Goal: Check status

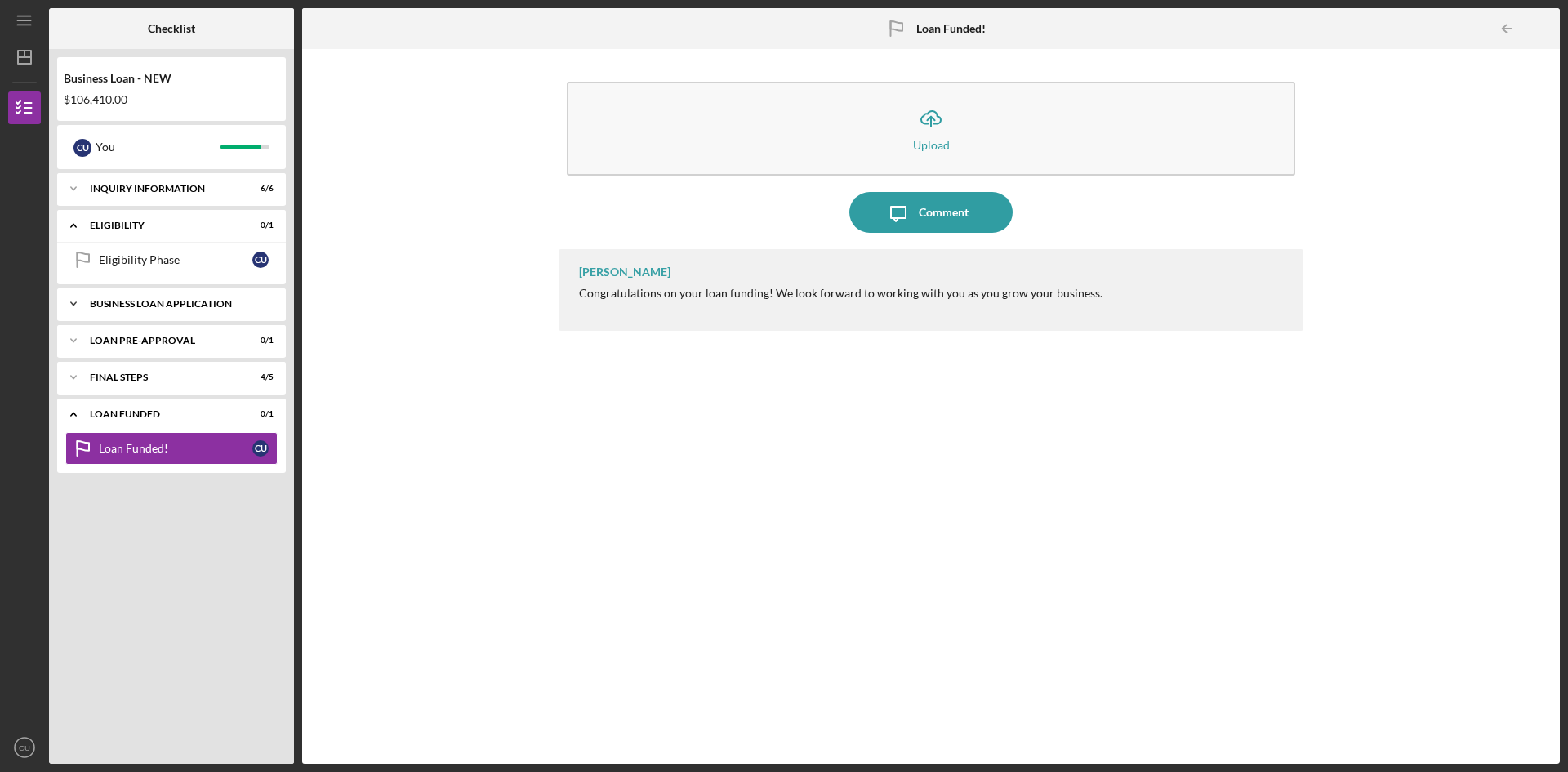
click at [193, 309] on div "Icon/Expander BUSINESS LOAN APPLICATION 14 / 15" at bounding box center [171, 303] width 229 height 32
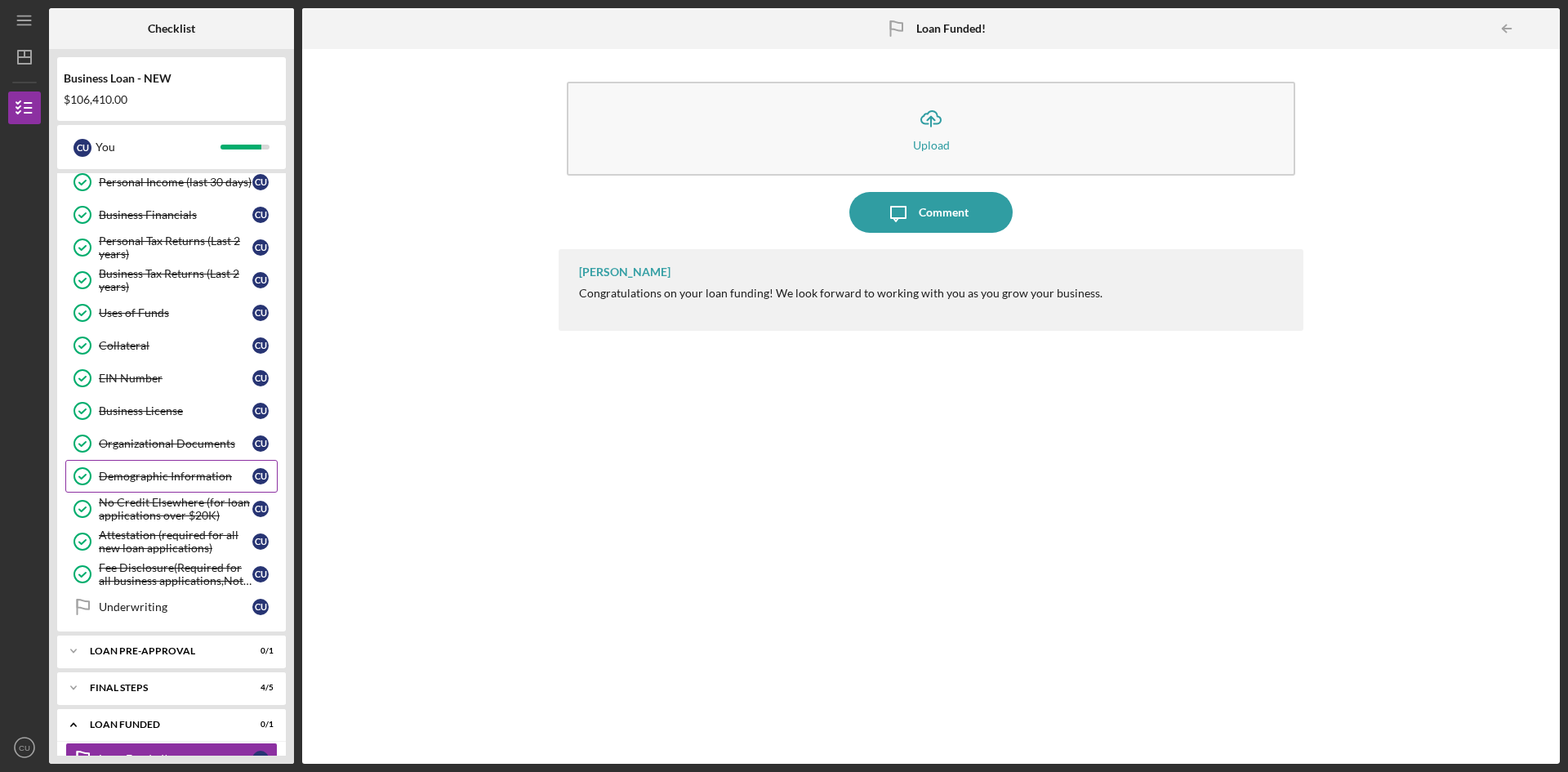
scroll to position [224, 0]
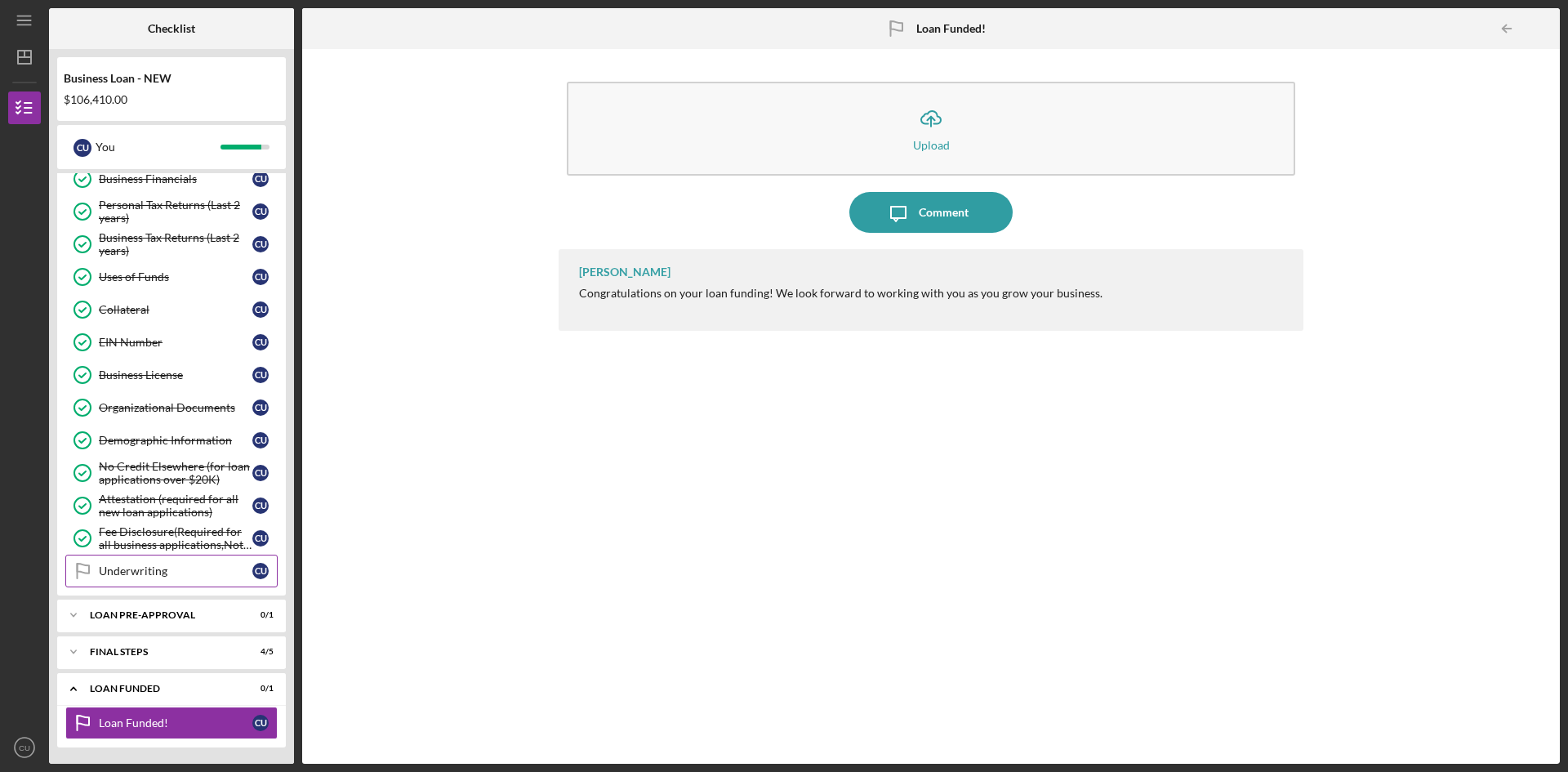
drag, startPoint x: 177, startPoint y: 569, endPoint x: 177, endPoint y: 558, distance: 11.0
click at [177, 567] on div "Underwriting" at bounding box center [176, 571] width 154 height 13
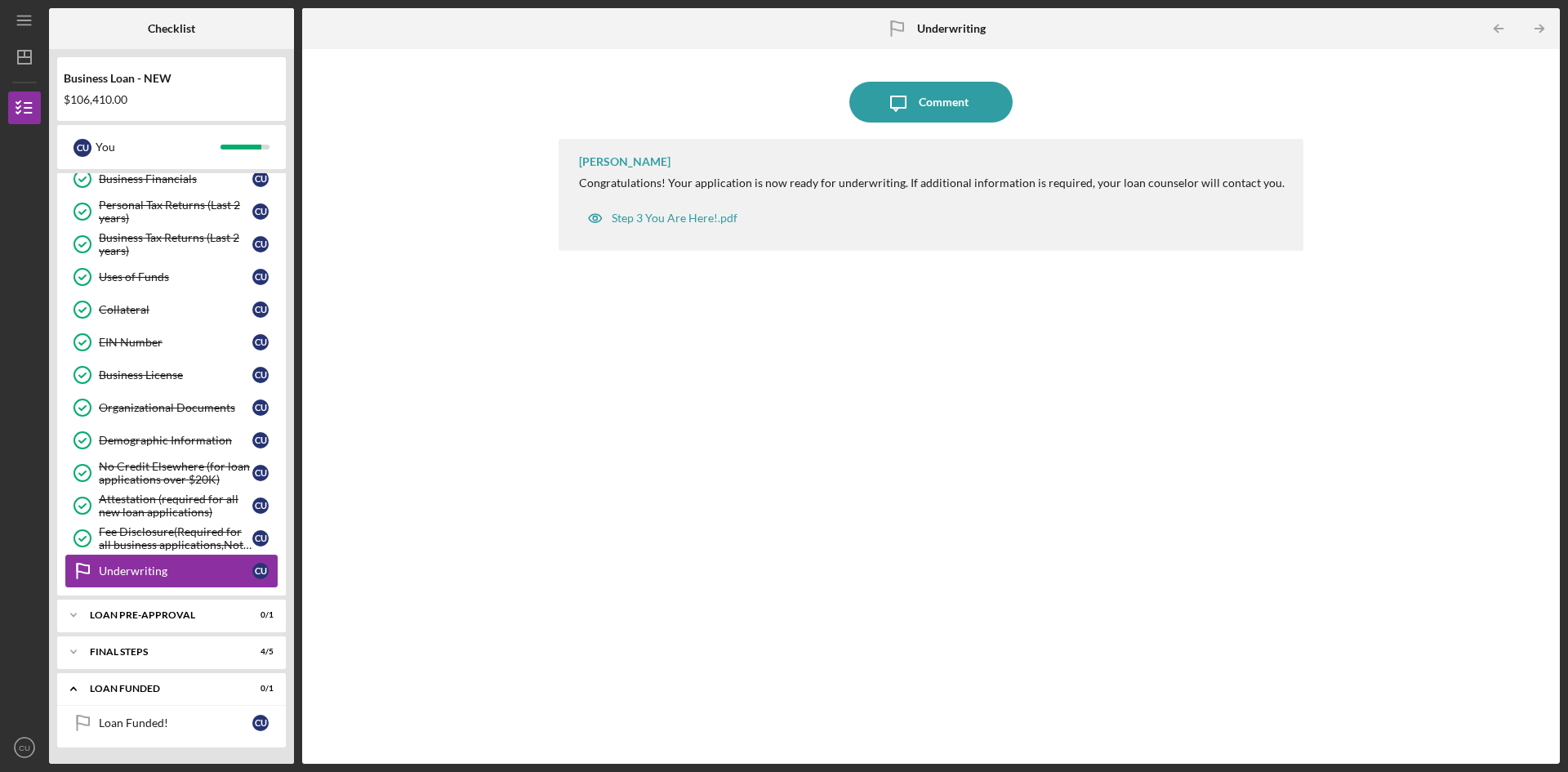
click at [163, 561] on link "Underwriting Underwriting C U" at bounding box center [171, 570] width 212 height 32
click at [189, 613] on div "LOAN PRE-APPROVAL" at bounding box center [178, 615] width 176 height 10
click at [183, 585] on link "Underwriting Underwriting C U" at bounding box center [171, 570] width 212 height 32
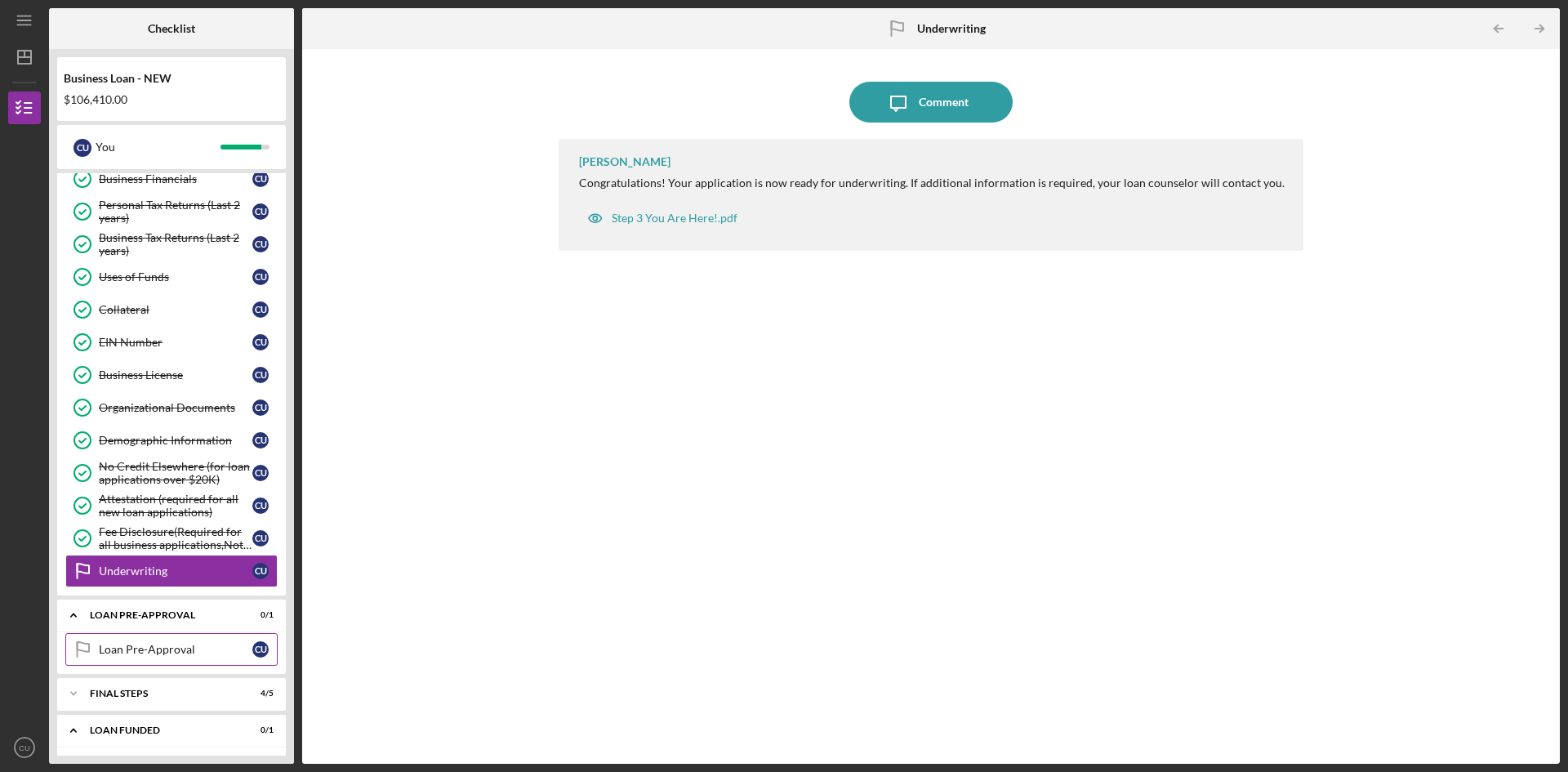
click at [152, 641] on link "Loan Pre-Approval Loan Pre-Approval C U" at bounding box center [171, 649] width 212 height 32
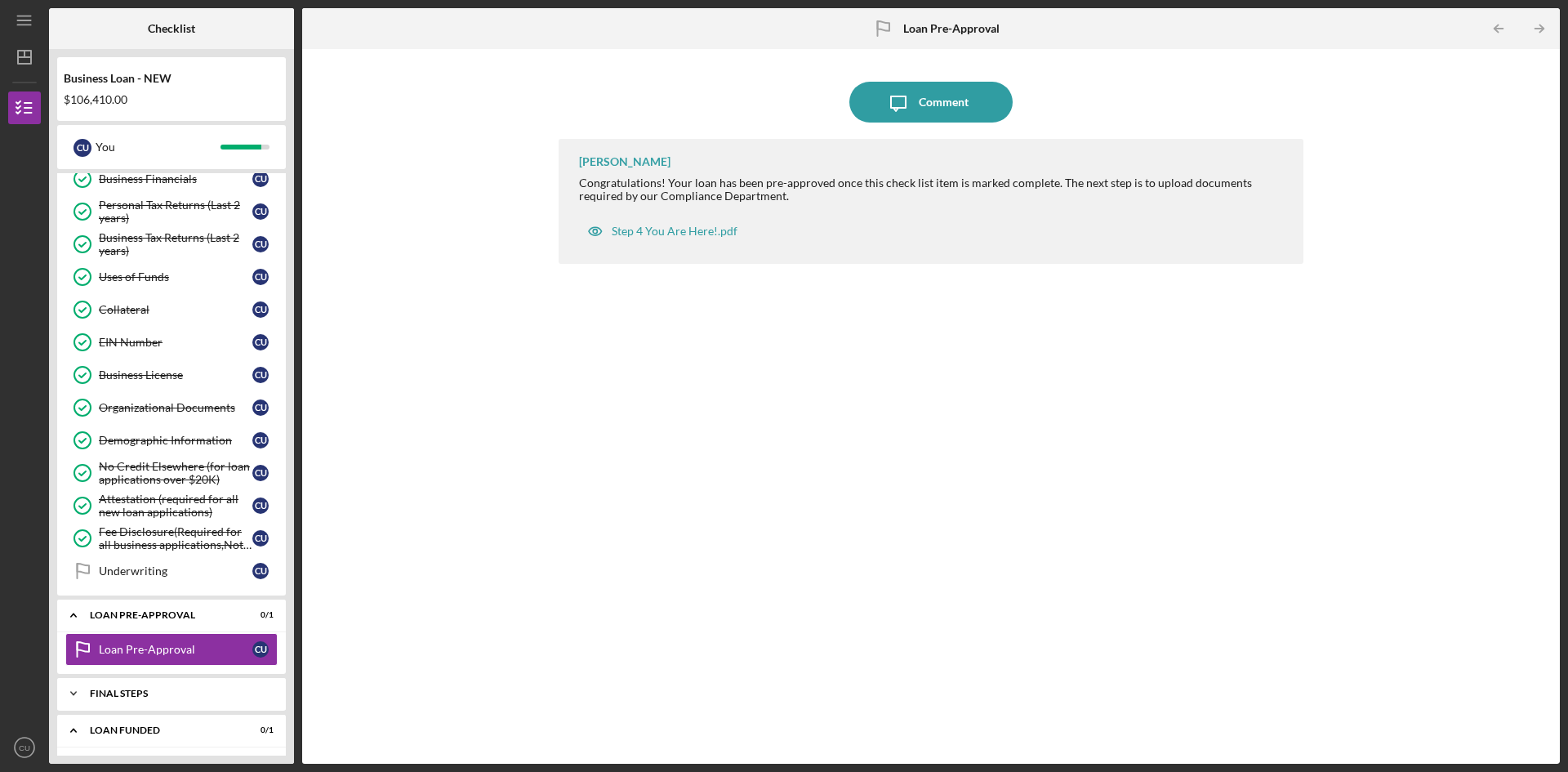
click at [195, 695] on div "FINAL STEPS" at bounding box center [178, 693] width 176 height 10
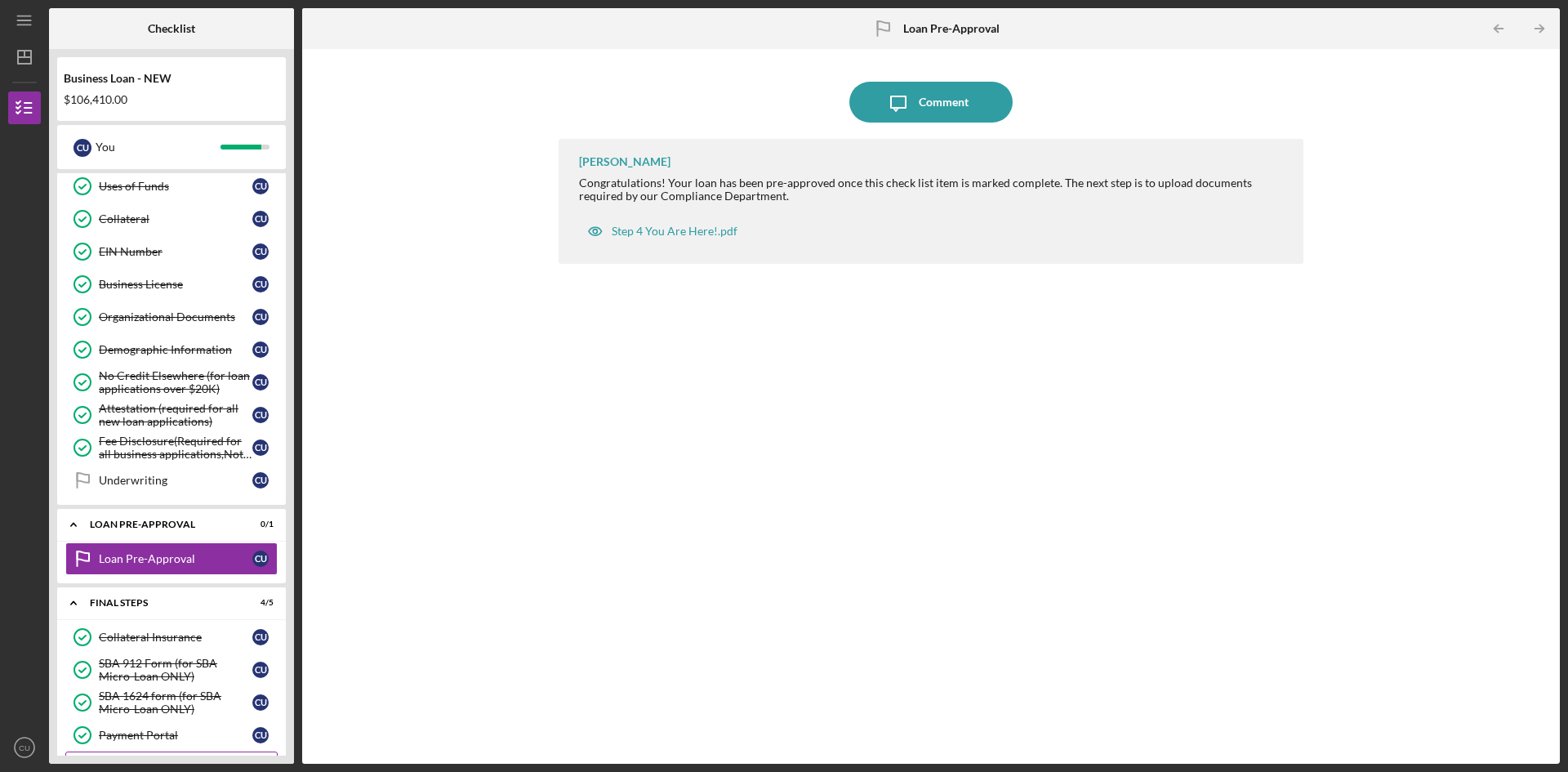
scroll to position [438, 0]
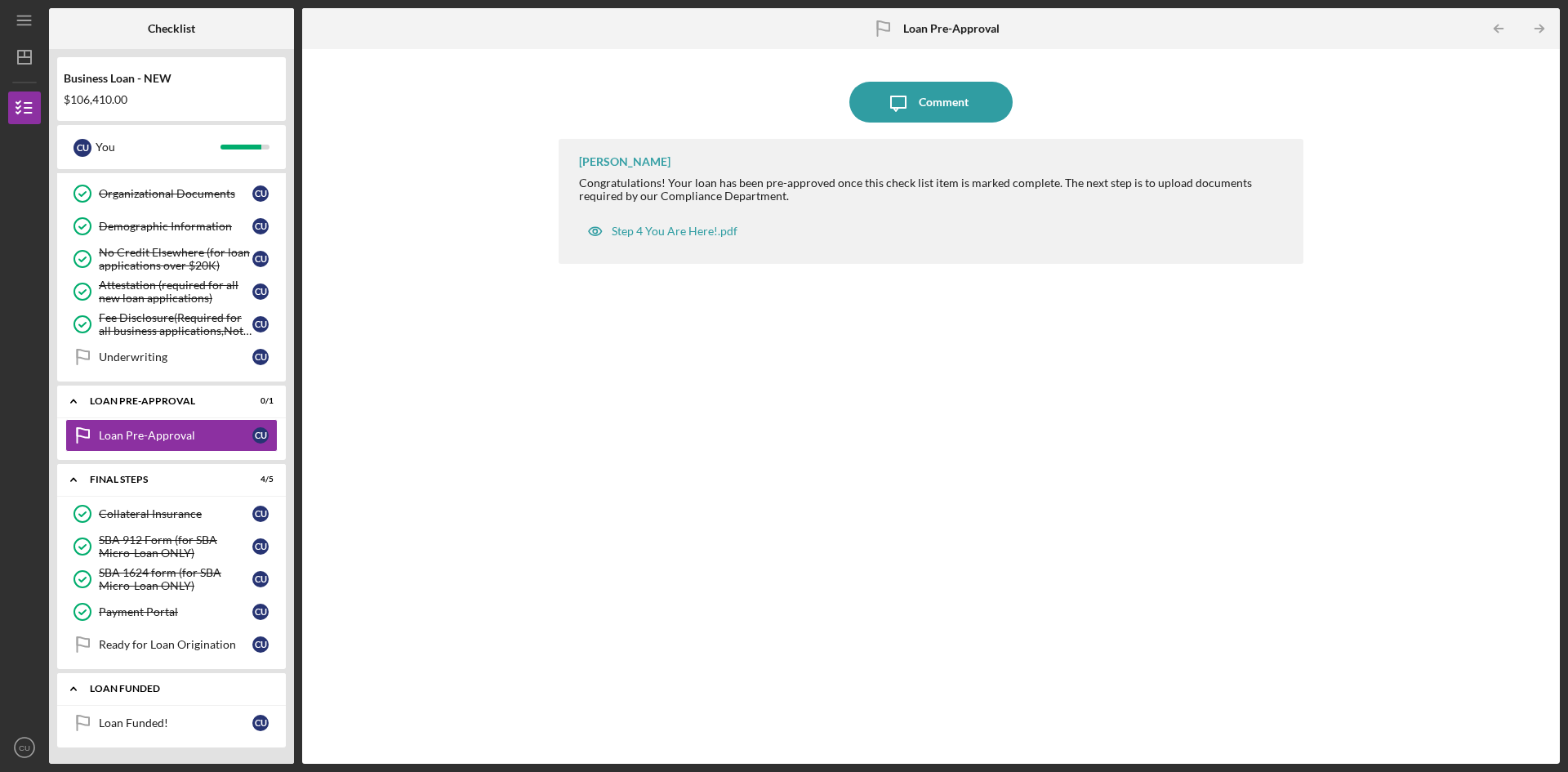
click at [129, 686] on div "LOAN FUNDED" at bounding box center [178, 688] width 176 height 10
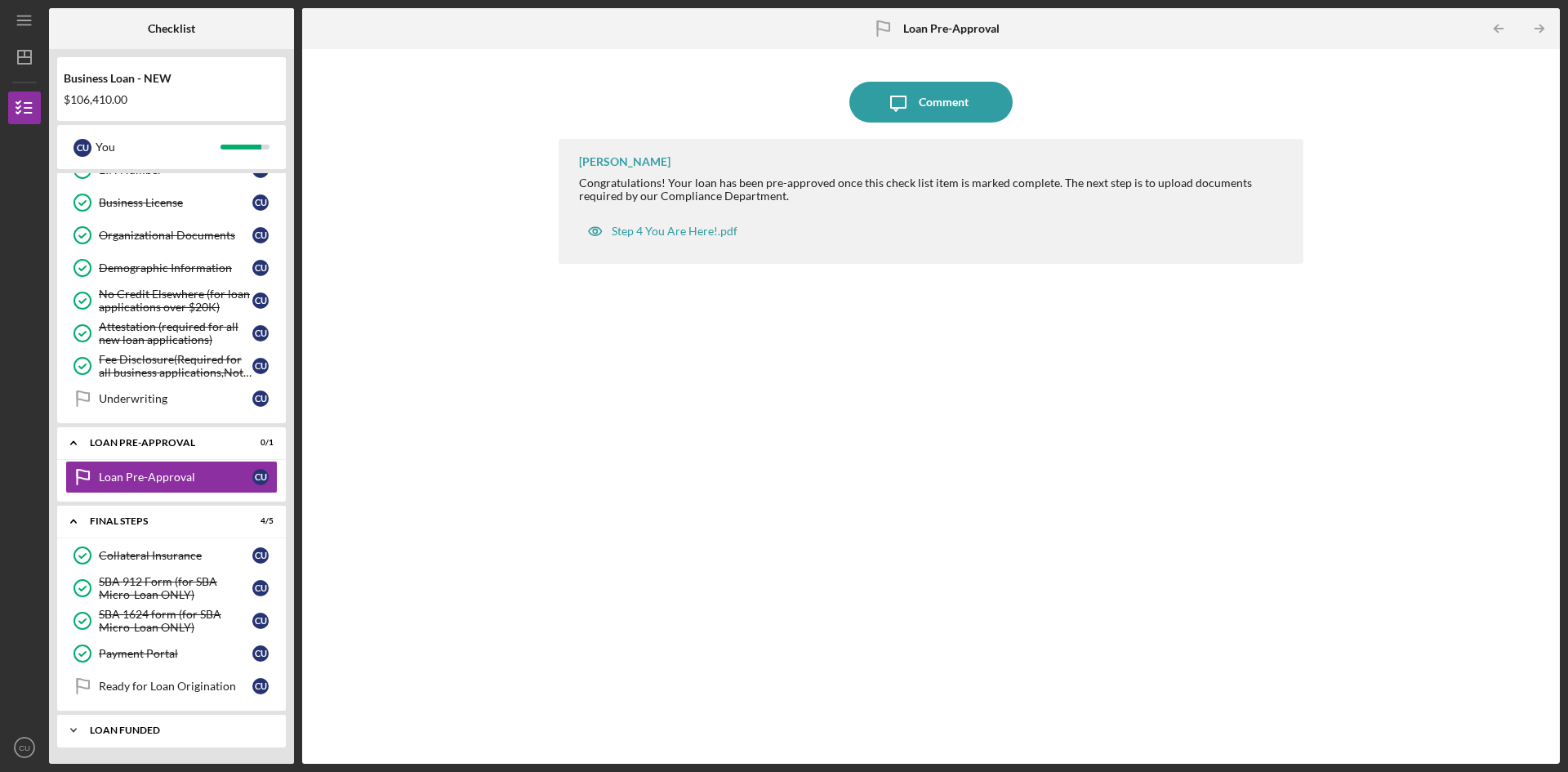
click at [158, 727] on div "LOAN FUNDED" at bounding box center [178, 730] width 176 height 10
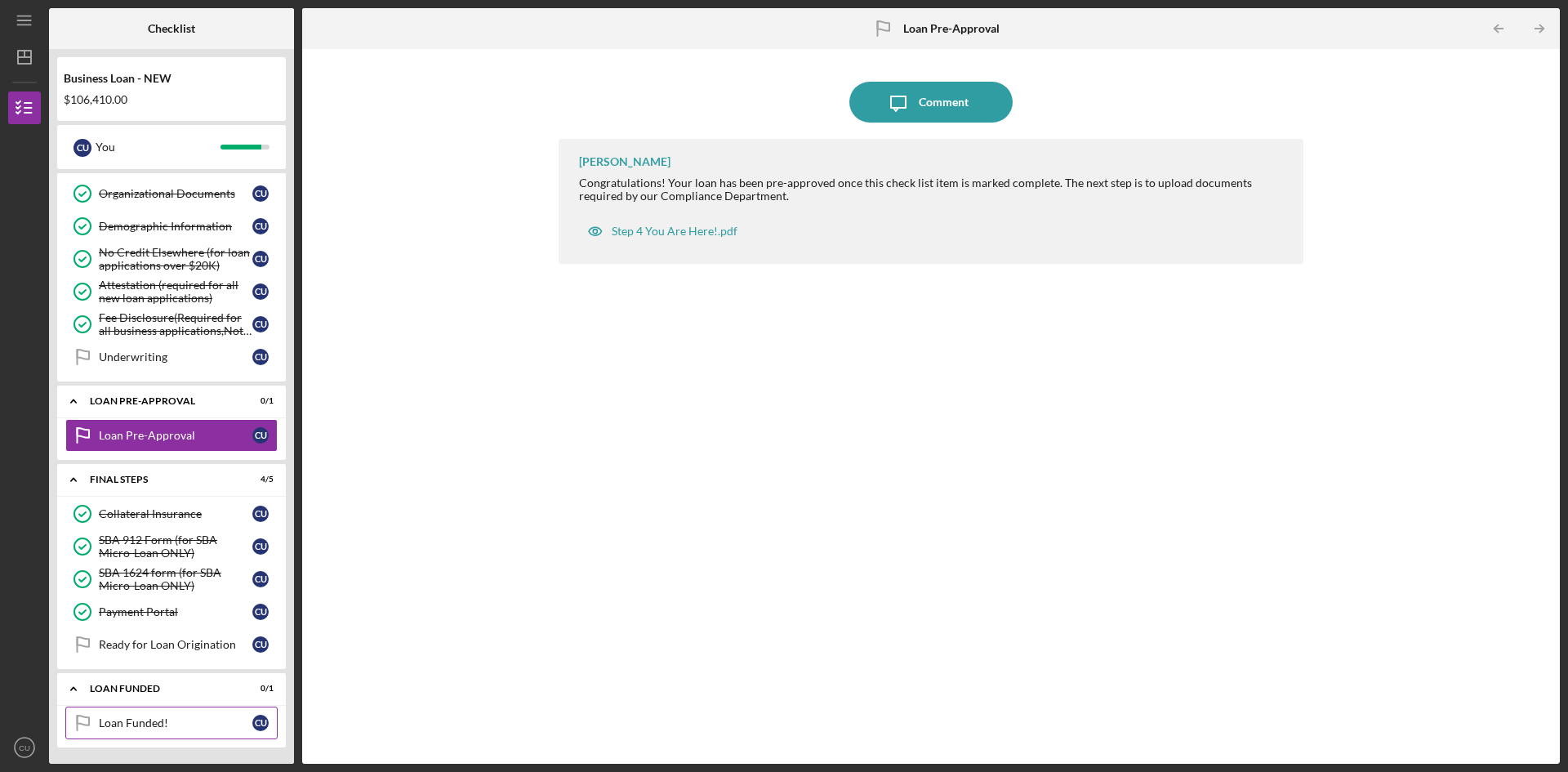
click at [229, 724] on div "Loan Funded!" at bounding box center [176, 724] width 154 height 13
